Goal: Information Seeking & Learning: Learn about a topic

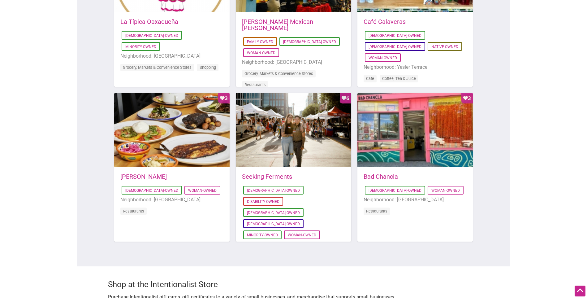
scroll to position [433, 0]
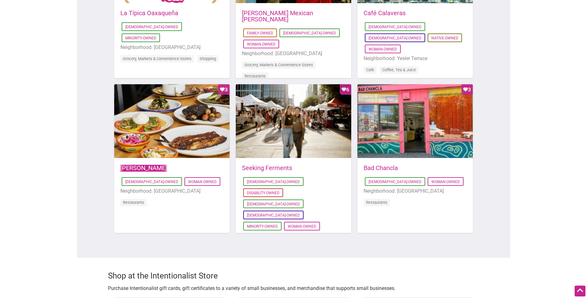
drag, startPoint x: 143, startPoint y: 160, endPoint x: 157, endPoint y: 156, distance: 14.4
click at [144, 164] on link "Maiz Molino" at bounding box center [143, 167] width 46 height 7
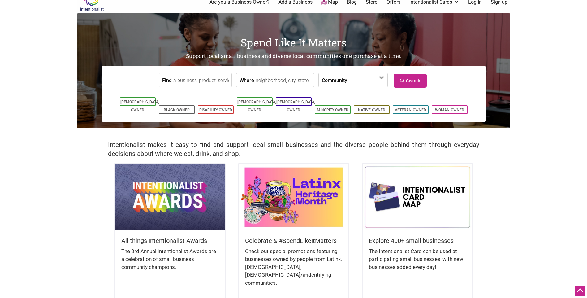
scroll to position [0, 0]
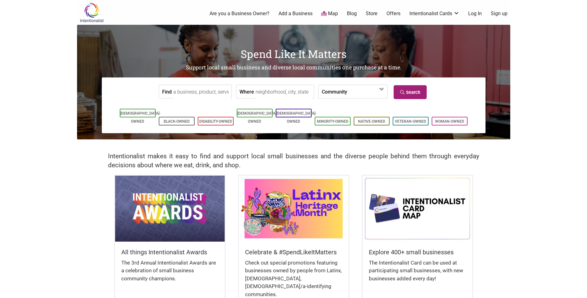
click at [405, 95] on link "Search" at bounding box center [410, 92] width 33 height 14
click at [395, 15] on link "Offers" at bounding box center [393, 13] width 14 height 7
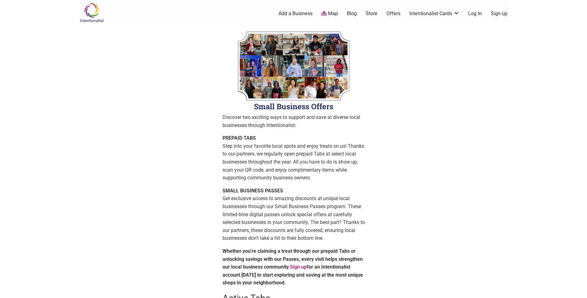
click at [97, 12] on img at bounding box center [91, 12] width 29 height 20
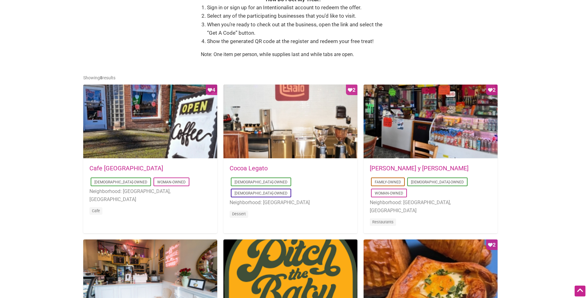
scroll to position [248, 0]
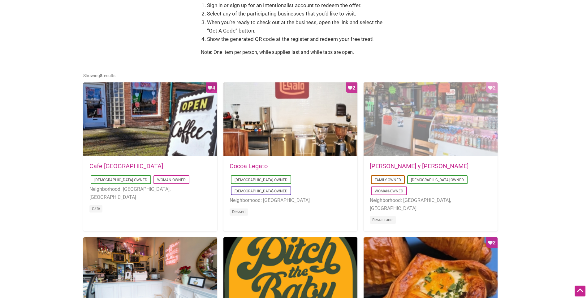
click at [417, 127] on div "Favorite Count 2" at bounding box center [431, 119] width 134 height 74
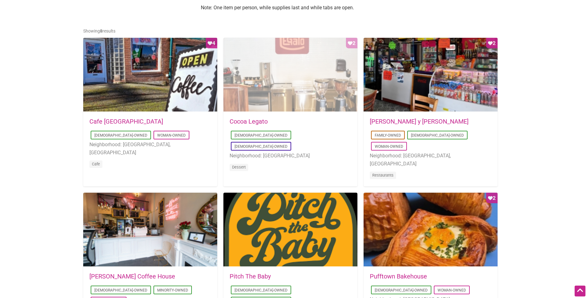
scroll to position [371, 0]
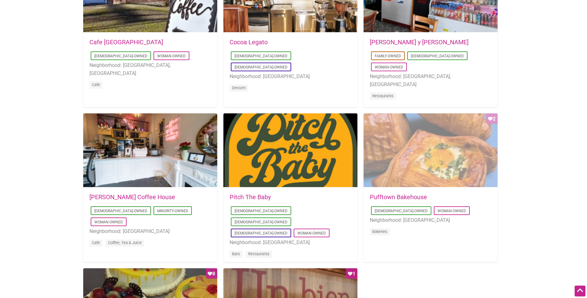
click at [406, 154] on div "Favorite Count 2" at bounding box center [431, 150] width 134 height 74
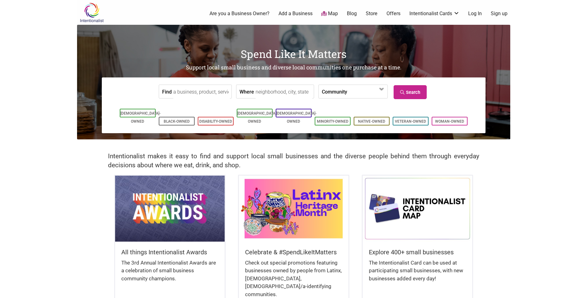
click at [284, 91] on input "Where" at bounding box center [284, 92] width 57 height 14
type input "spokane, [GEOGRAPHIC_DATA]"
click at [410, 91] on link "Search" at bounding box center [410, 92] width 33 height 14
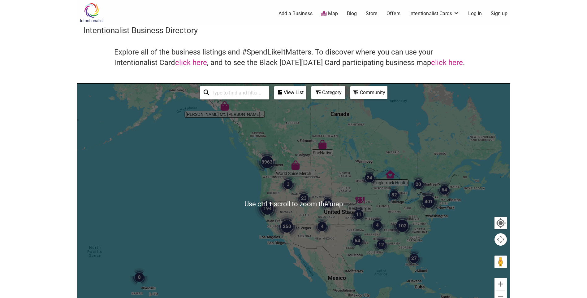
click at [276, 179] on div at bounding box center [293, 204] width 433 height 241
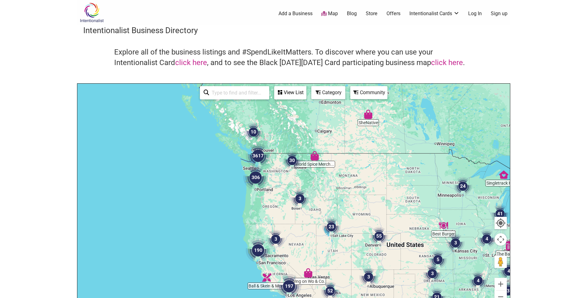
click at [290, 181] on div at bounding box center [293, 204] width 433 height 241
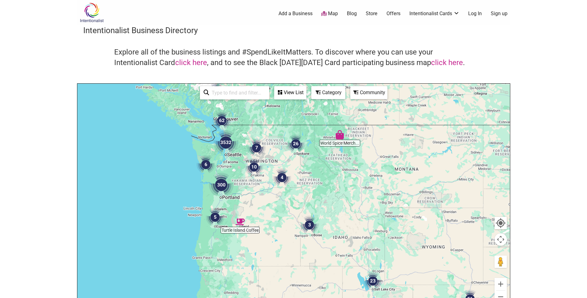
click at [298, 158] on div at bounding box center [293, 204] width 433 height 241
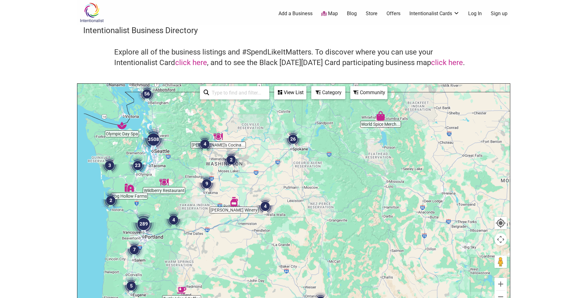
click at [297, 148] on div at bounding box center [293, 204] width 433 height 241
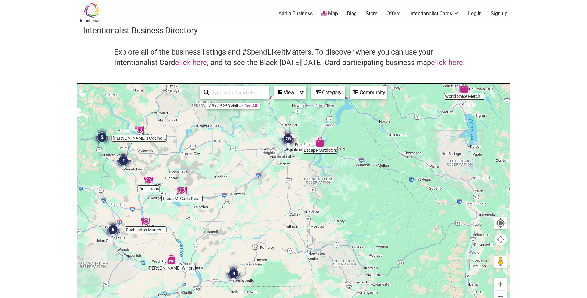
click at [293, 150] on div at bounding box center [293, 204] width 433 height 241
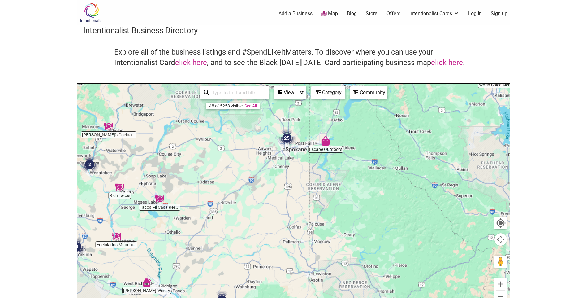
click at [293, 150] on div at bounding box center [293, 204] width 433 height 241
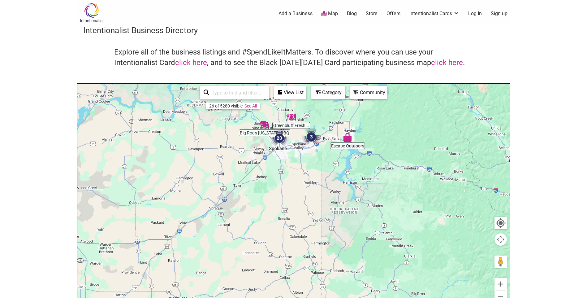
click at [299, 148] on div at bounding box center [293, 204] width 433 height 241
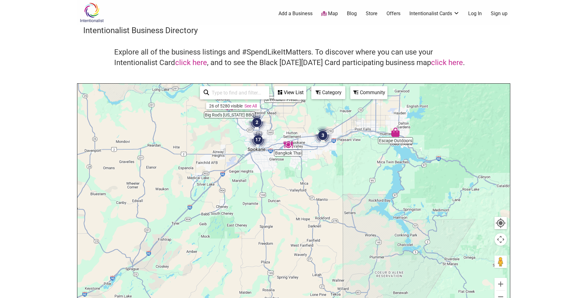
click at [286, 148] on img "Bangkok Thai" at bounding box center [287, 144] width 9 height 9
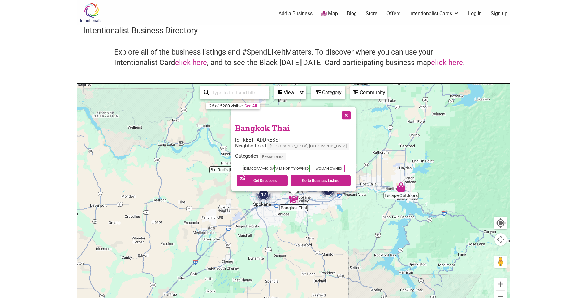
drag, startPoint x: 286, startPoint y: 148, endPoint x: 338, endPoint y: 115, distance: 60.9
click at [338, 115] on button "Close" at bounding box center [345, 114] width 15 height 15
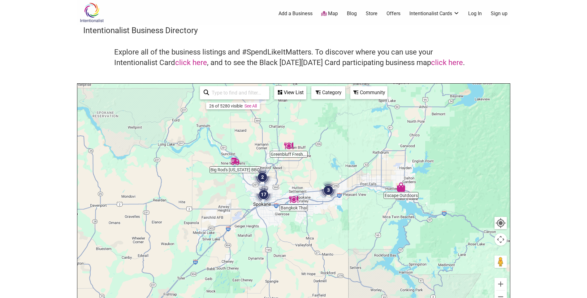
click at [279, 190] on div "To navigate, press the arrow keys." at bounding box center [293, 204] width 433 height 241
